Goal: Browse casually: Explore the website without a specific task or goal

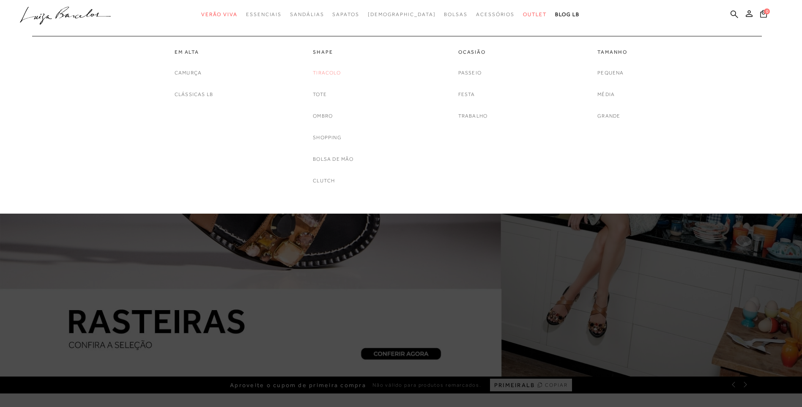
click at [334, 71] on link "Tiracolo" at bounding box center [327, 73] width 28 height 9
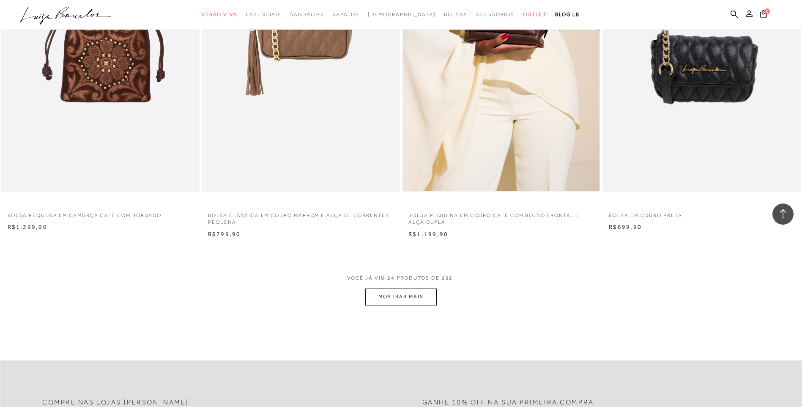
scroll to position [2030, 0]
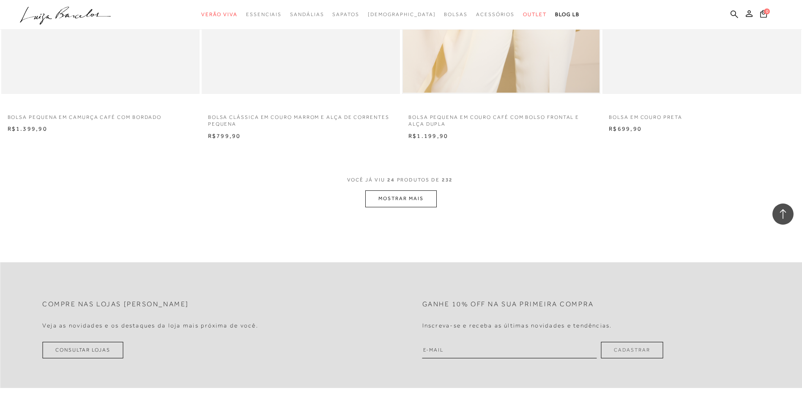
click at [428, 199] on button "MOSTRAR MAIS" at bounding box center [400, 198] width 71 height 16
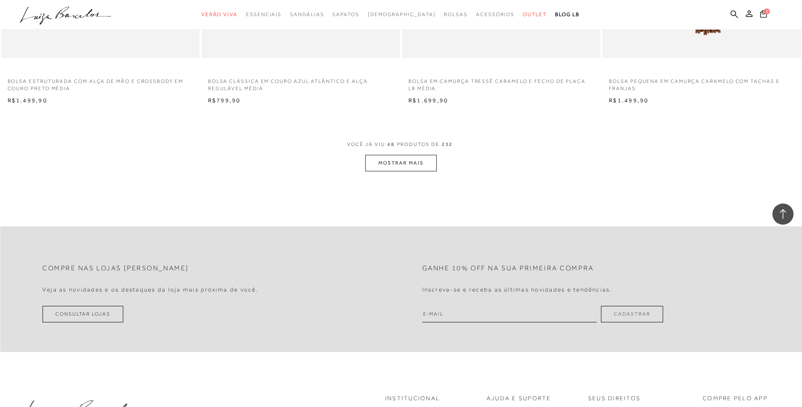
scroll to position [4188, 0]
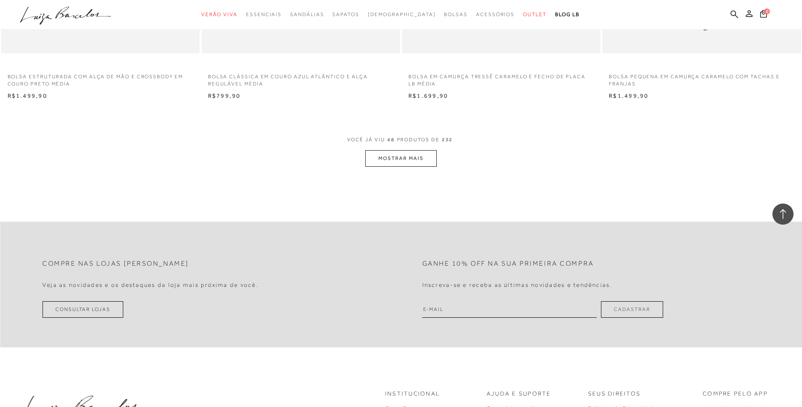
click at [416, 164] on button "MOSTRAR MAIS" at bounding box center [400, 158] width 71 height 16
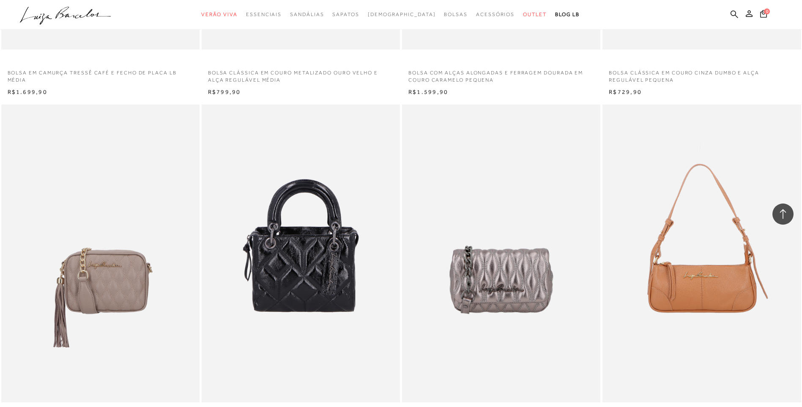
scroll to position [4907, 0]
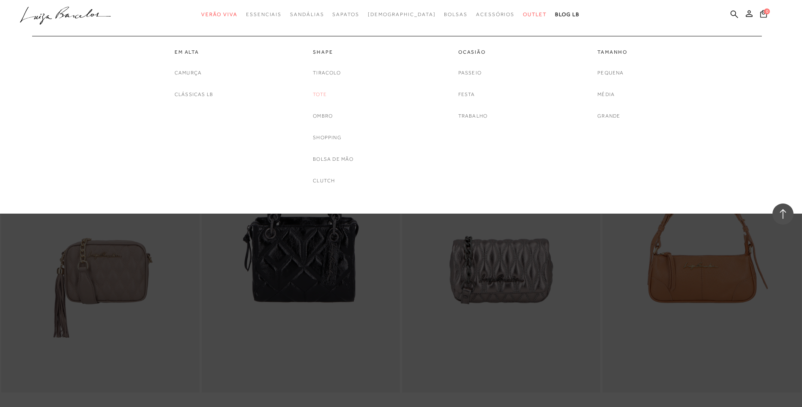
click at [325, 95] on link "Tote" at bounding box center [320, 94] width 14 height 9
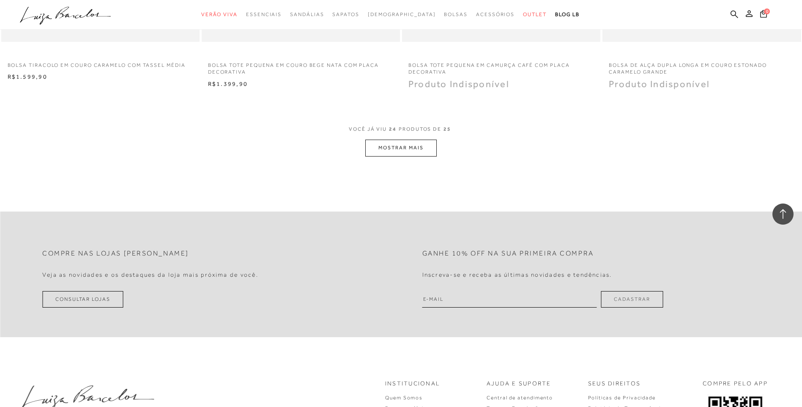
scroll to position [2073, 0]
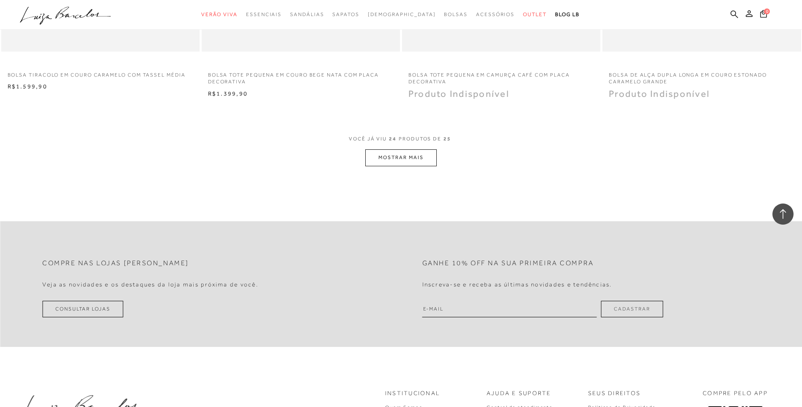
click at [413, 162] on button "MOSTRAR MAIS" at bounding box center [400, 157] width 71 height 16
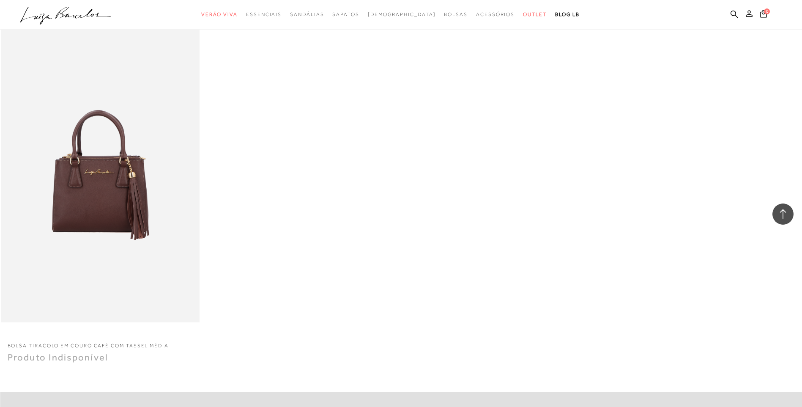
scroll to position [2115, 0]
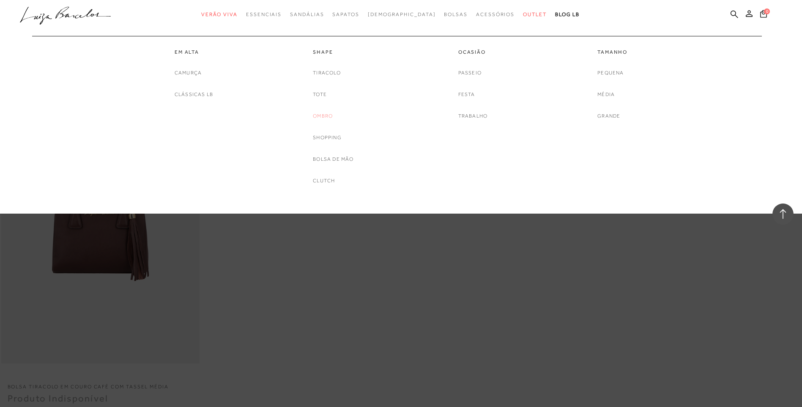
click at [327, 115] on link "Ombro" at bounding box center [323, 116] width 20 height 9
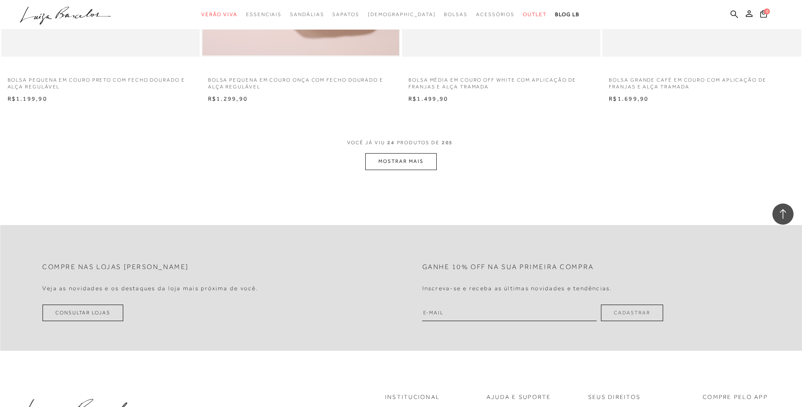
scroll to position [2073, 0]
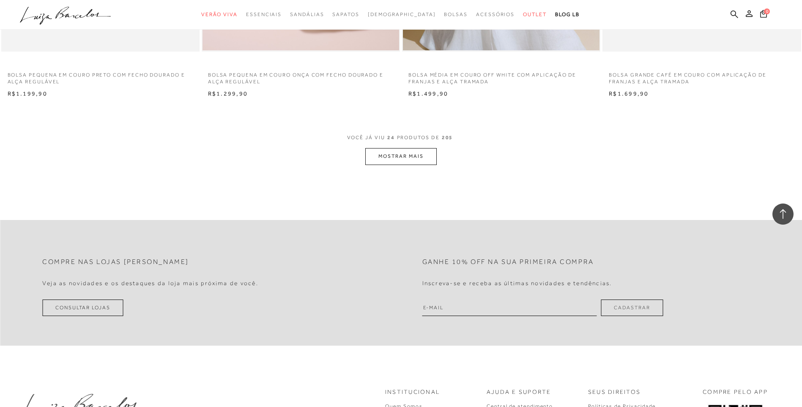
click at [421, 158] on button "MOSTRAR MAIS" at bounding box center [400, 156] width 71 height 16
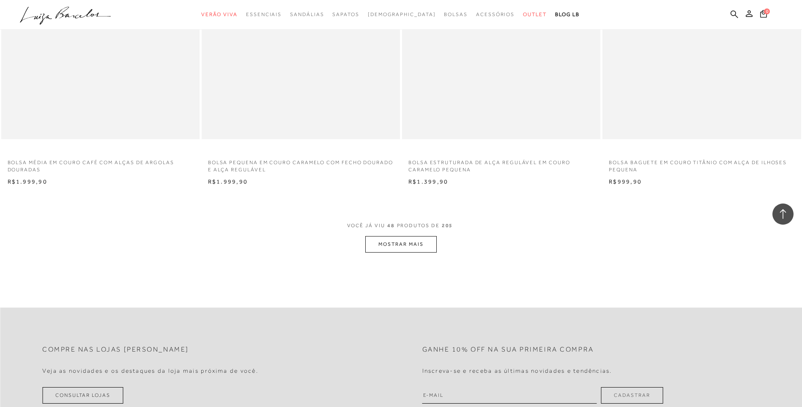
scroll to position [4103, 0]
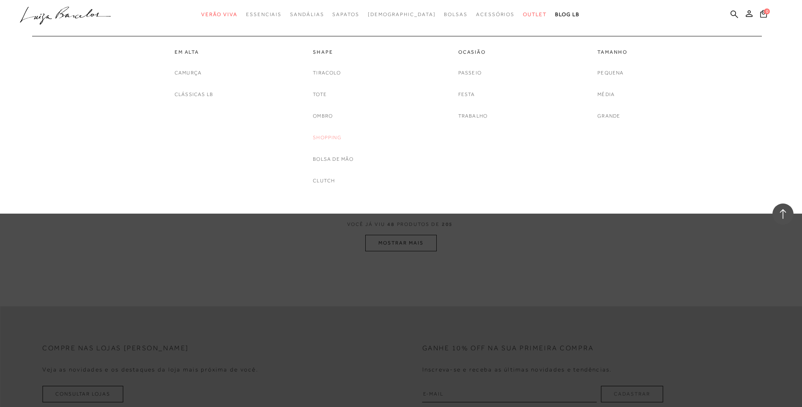
click at [323, 141] on link "Shopping" at bounding box center [327, 137] width 29 height 9
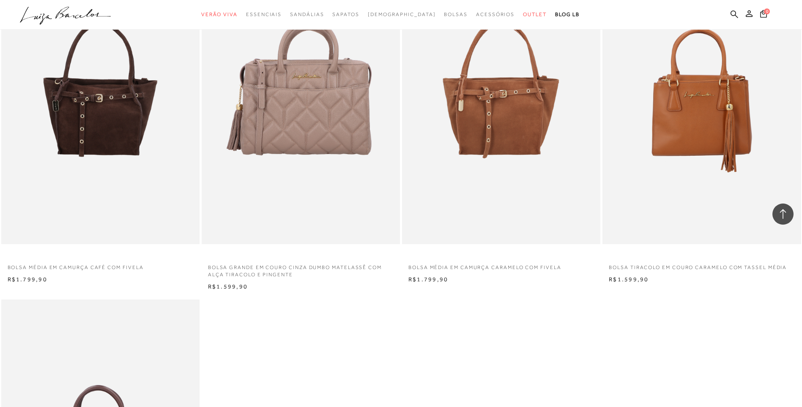
scroll to position [804, 0]
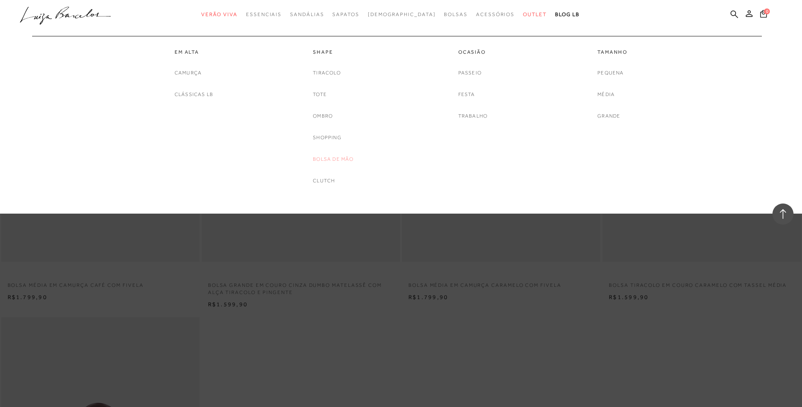
click at [346, 160] on link "Bolsa de mão" at bounding box center [333, 159] width 41 height 9
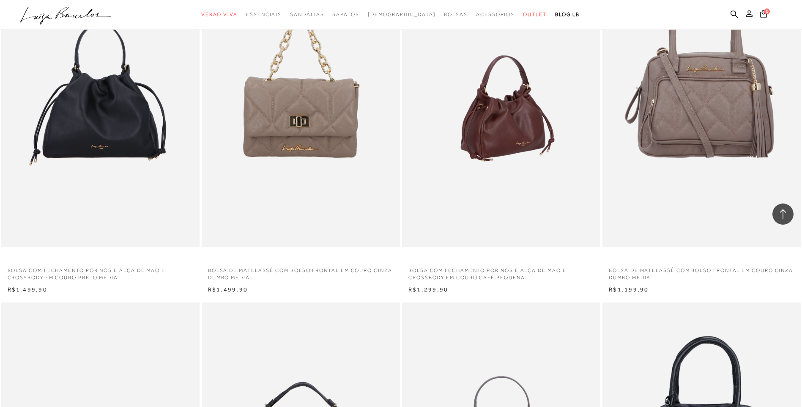
scroll to position [465, 0]
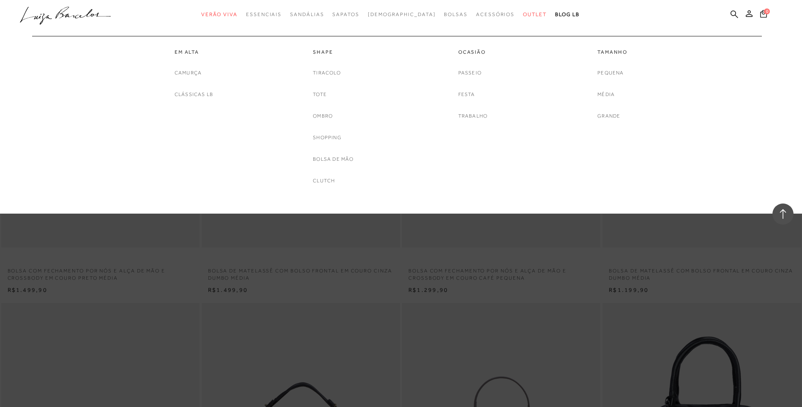
click at [328, 178] on link "Clutch" at bounding box center [324, 180] width 22 height 9
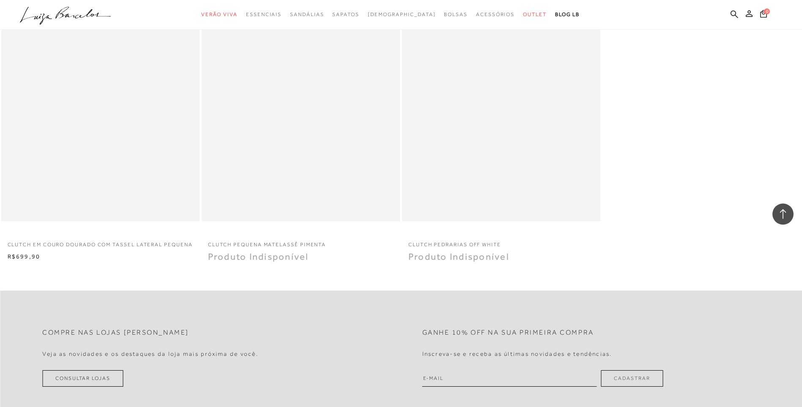
scroll to position [846, 0]
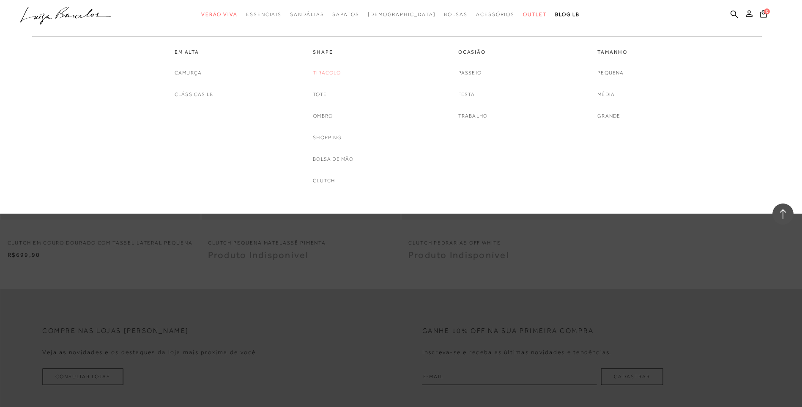
click at [328, 70] on link "Tiracolo" at bounding box center [327, 73] width 28 height 9
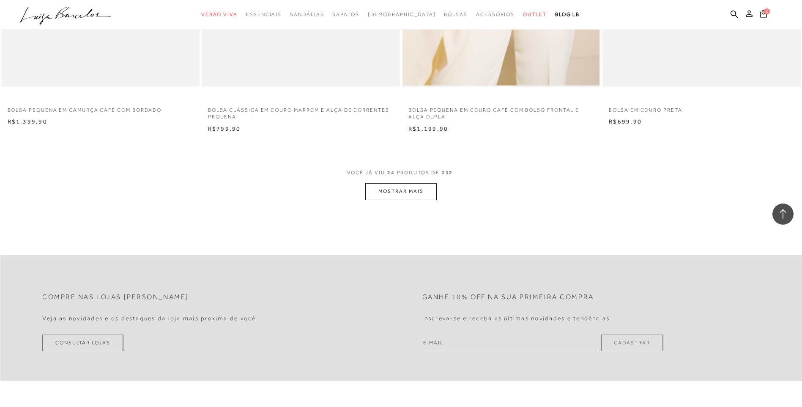
scroll to position [2073, 0]
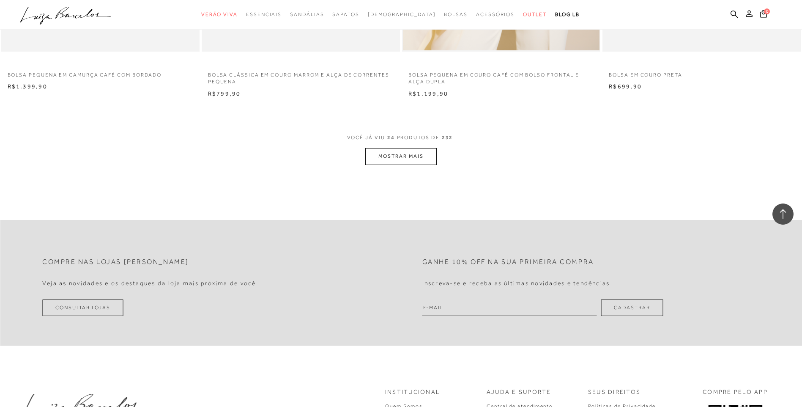
click at [424, 152] on button "MOSTRAR MAIS" at bounding box center [400, 156] width 71 height 16
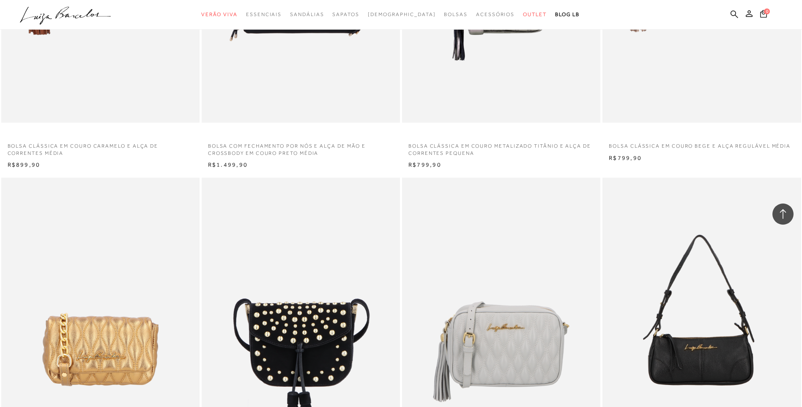
scroll to position [3426, 0]
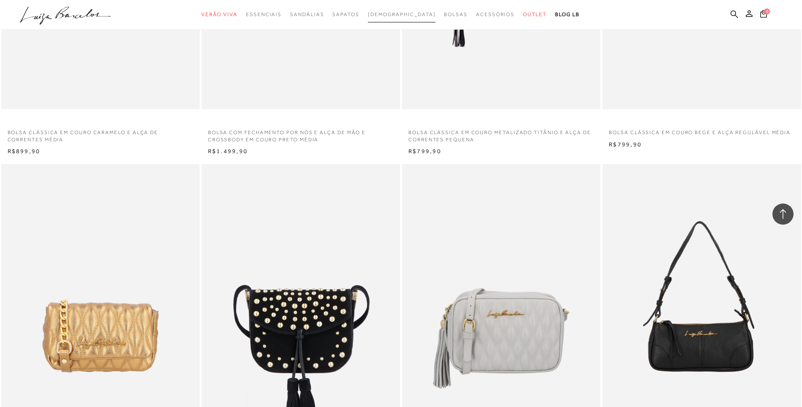
click at [395, 14] on span "[DEMOGRAPHIC_DATA]" at bounding box center [402, 14] width 68 height 6
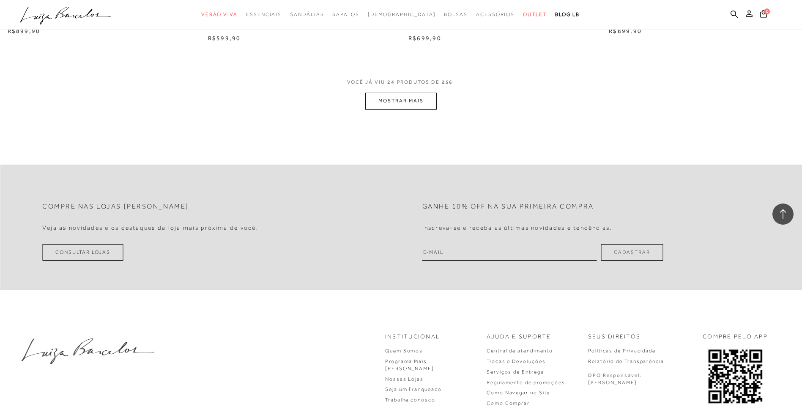
scroll to position [2157, 0]
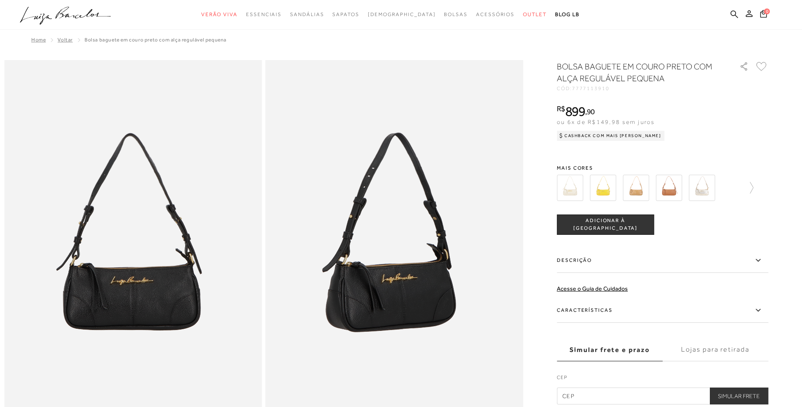
scroll to position [508, 0]
